Goal: Information Seeking & Learning: Learn about a topic

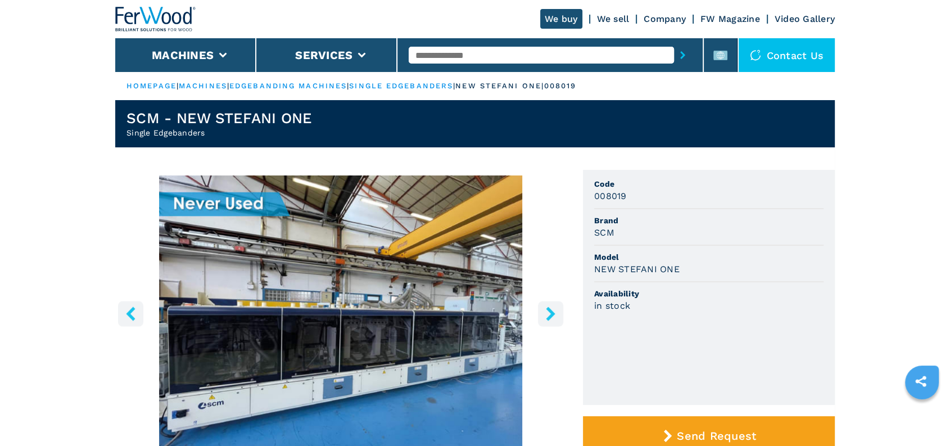
click at [474, 60] on input "text" at bounding box center [541, 55] width 265 height 17
click at [724, 53] on rect at bounding box center [720, 56] width 14 height 10
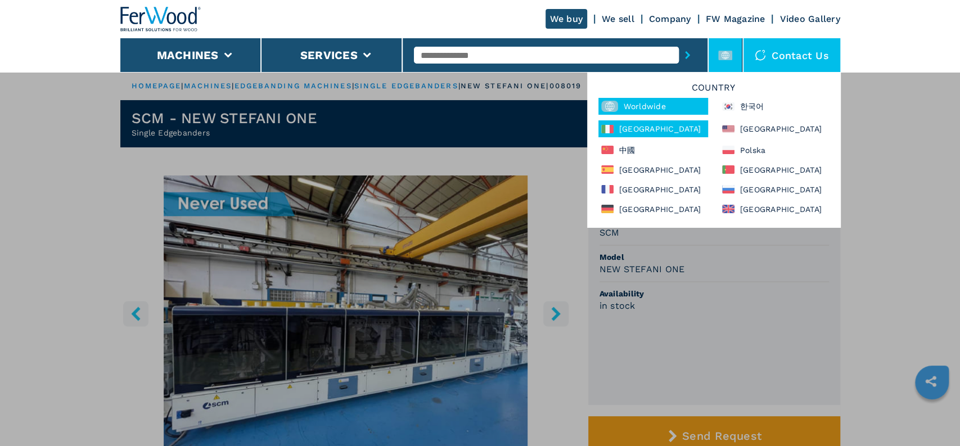
click at [633, 129] on div "[GEOGRAPHIC_DATA]" at bounding box center [653, 128] width 110 height 17
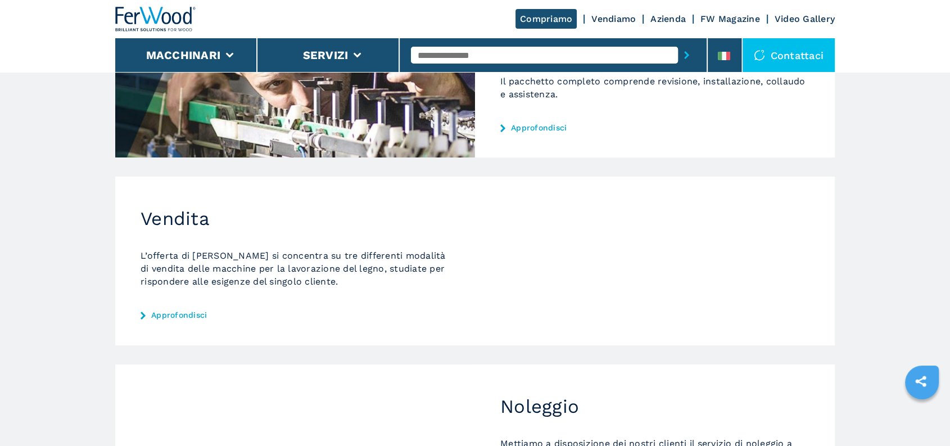
scroll to position [18, 0]
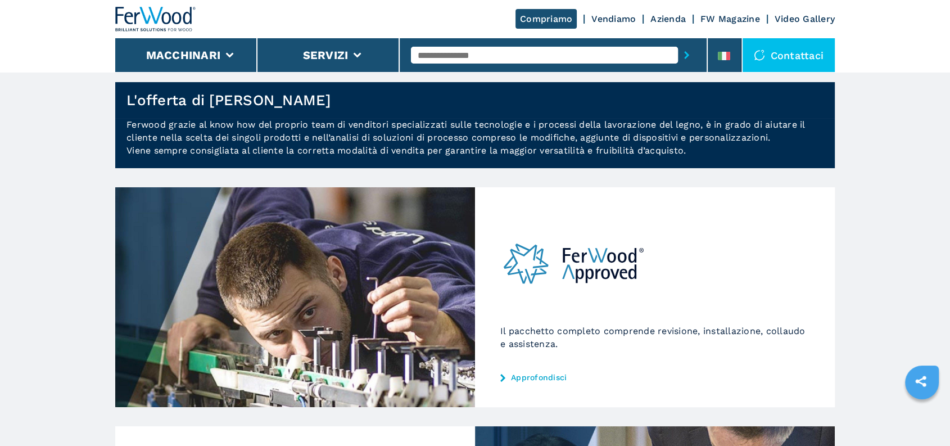
click at [526, 368] on div "Il pacchetto completo comprende revisione, installazione, collaudo e assistenza…" at bounding box center [655, 297] width 360 height 220
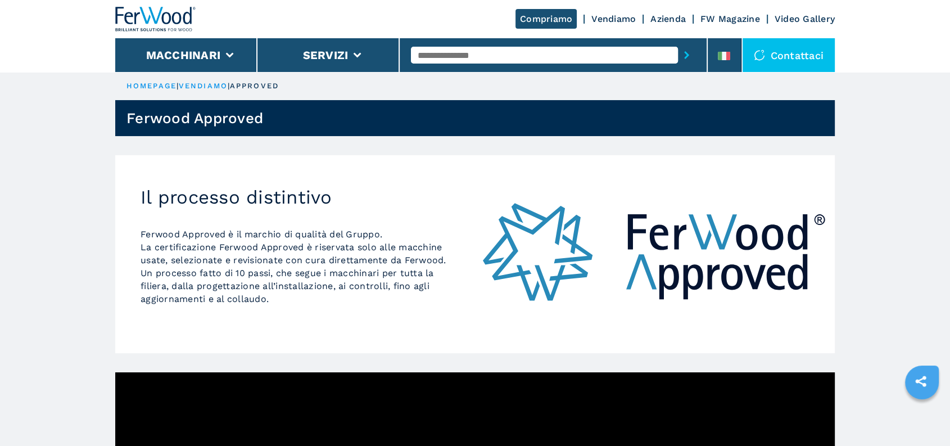
click at [205, 84] on link "vendiamo" at bounding box center [203, 86] width 49 height 8
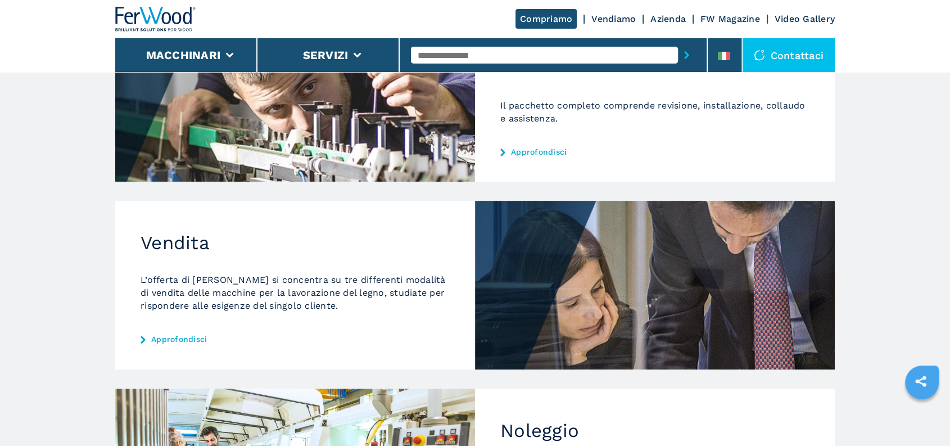
scroll to position [250, 0]
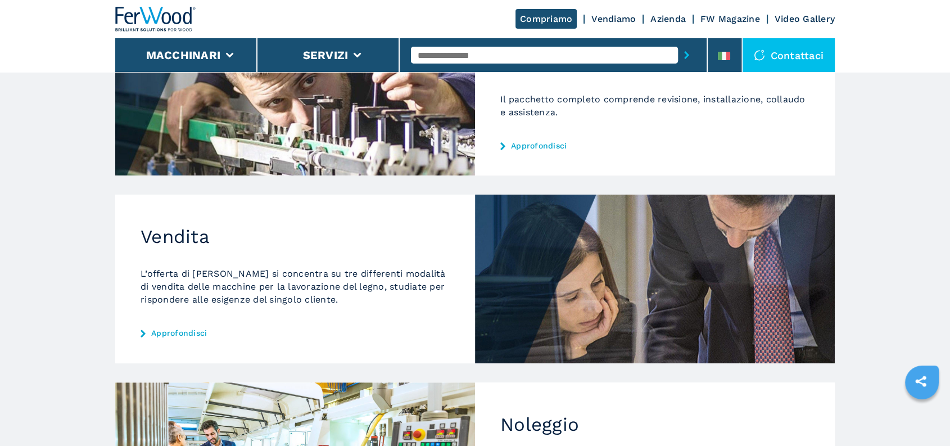
click at [180, 331] on link "Approfondisci" at bounding box center [295, 332] width 309 height 9
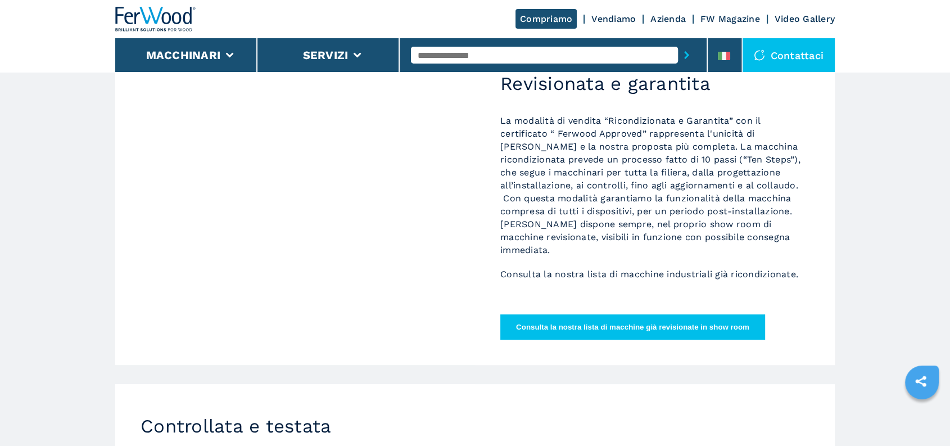
scroll to position [62, 0]
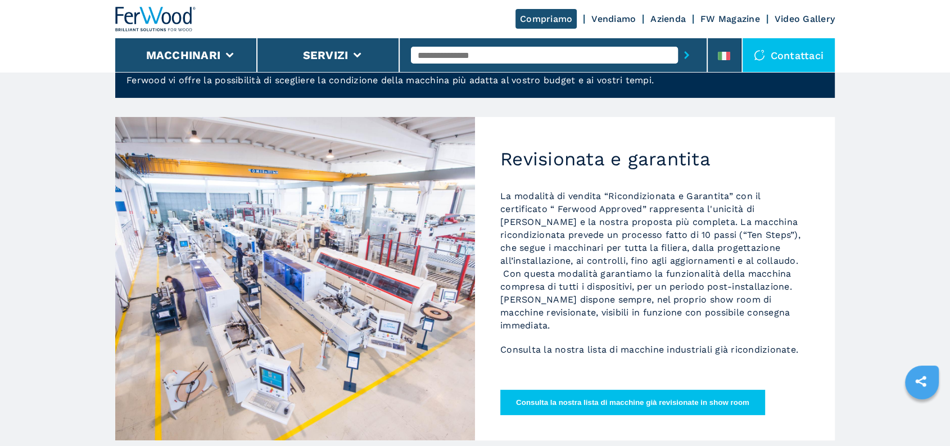
click at [557, 209] on p "La modalità di vendita “Ricondizionata e Garantita” con il certificato “ Ferwoo…" at bounding box center [654, 260] width 309 height 142
drag, startPoint x: 639, startPoint y: 210, endPoint x: 558, endPoint y: 210, distance: 81.0
click at [558, 210] on p "La modalità di vendita “Ricondizionata e Garantita” con il certificato “ Ferwoo…" at bounding box center [654, 260] width 309 height 142
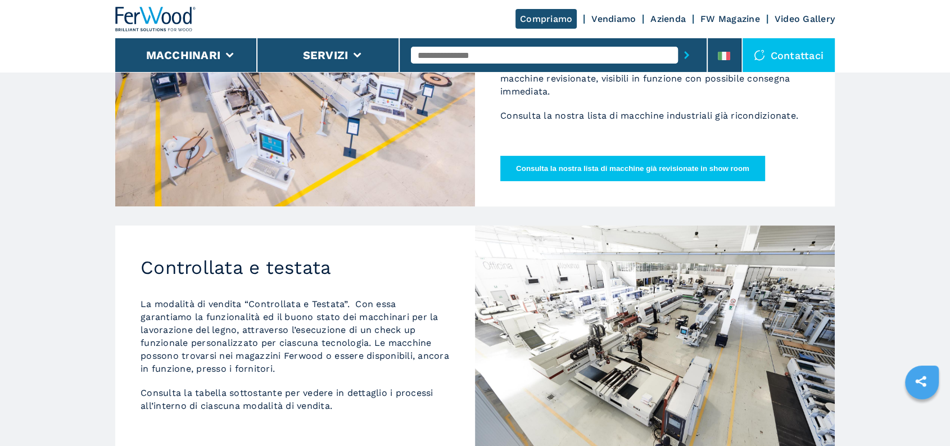
scroll to position [125, 0]
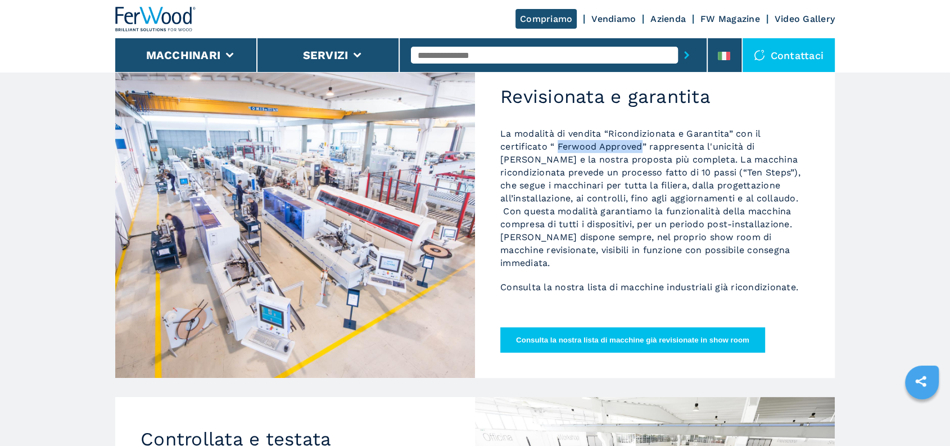
click at [160, 18] on img at bounding box center [155, 19] width 81 height 25
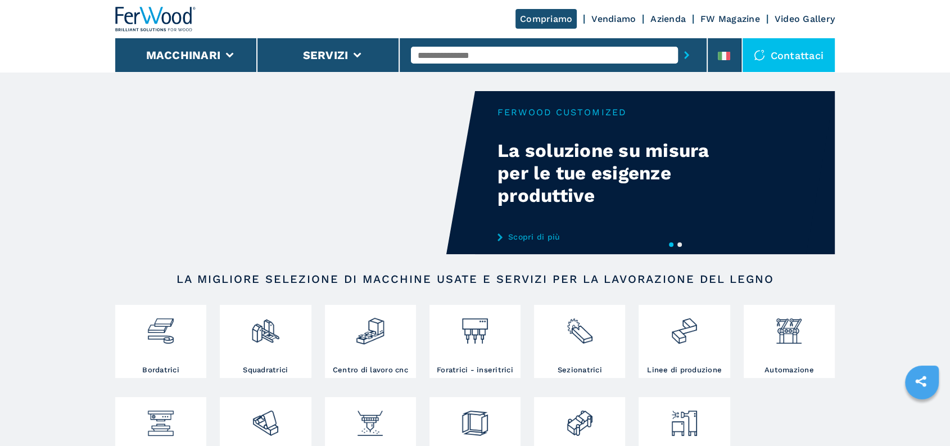
click at [530, 234] on link "Scopri di più" at bounding box center [608, 236] width 220 height 9
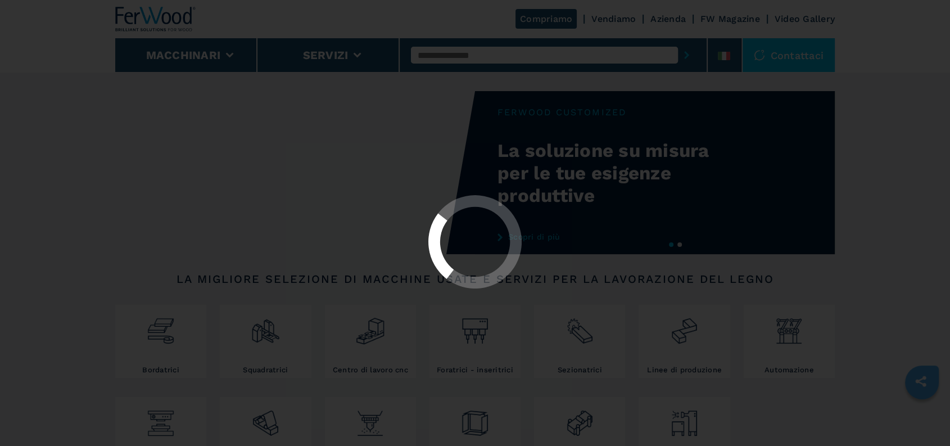
select select "**********"
